Goal: Ask a question

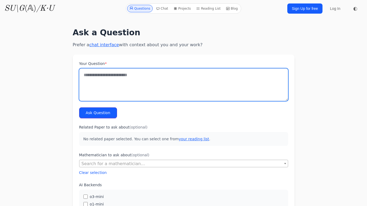
click at [156, 76] on textarea "Your Question *" at bounding box center [183, 84] width 209 height 33
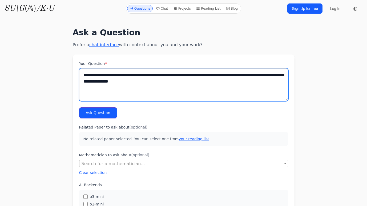
paste textarea "*******"
type textarea "**********"
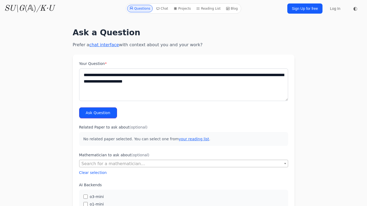
click at [83, 114] on button "Ask Question" at bounding box center [98, 112] width 38 height 11
